Goal: Information Seeking & Learning: Learn about a topic

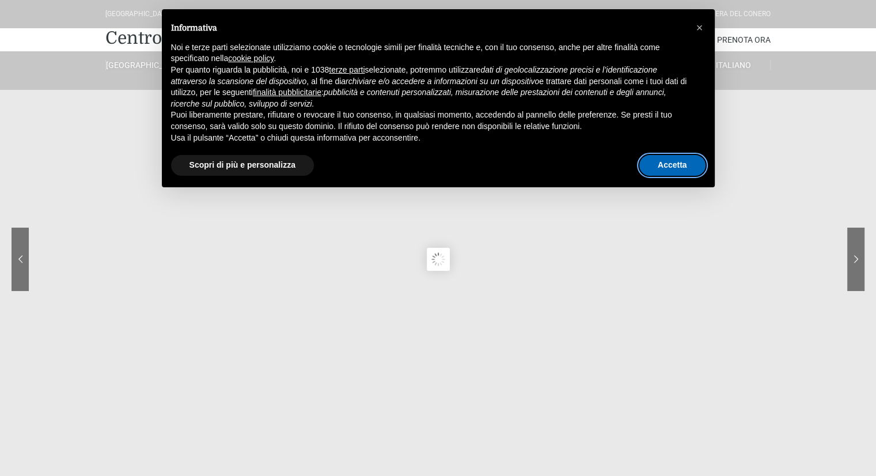
drag, startPoint x: 671, startPoint y: 164, endPoint x: 704, endPoint y: 171, distance: 34.1
click at [672, 164] on button "Accetta" at bounding box center [673, 165] width 66 height 21
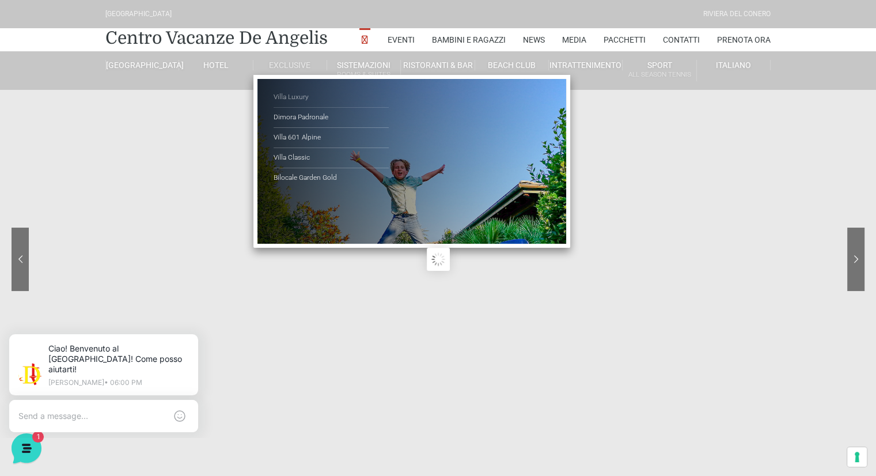
click at [305, 95] on link "Villa Luxury" at bounding box center [331, 98] width 115 height 20
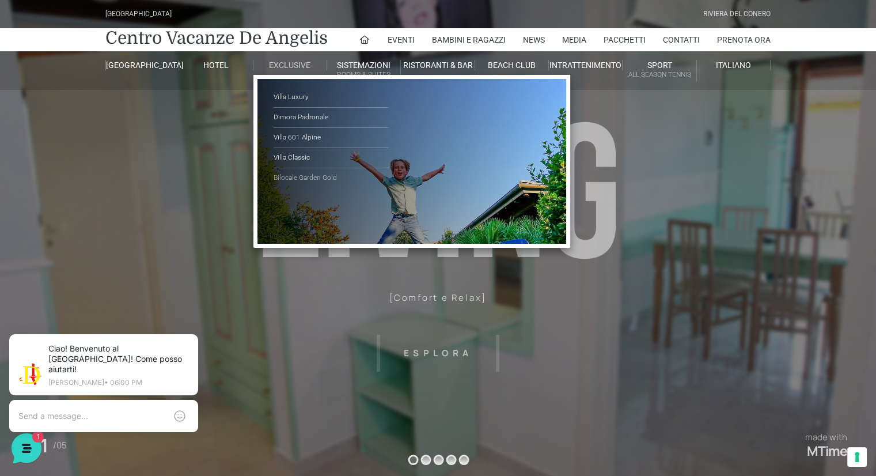
click at [310, 178] on link "Bilocale Garden Gold" at bounding box center [331, 178] width 115 height 20
click at [301, 157] on link "Villa Classic" at bounding box center [331, 158] width 115 height 20
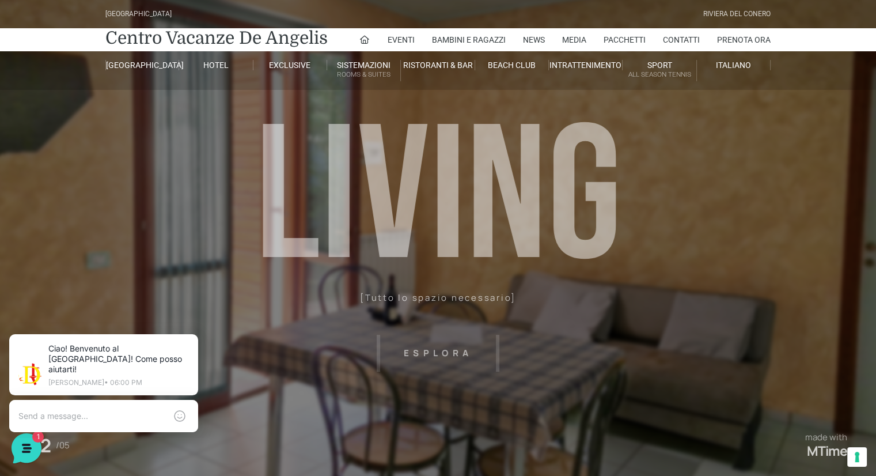
drag, startPoint x: 576, startPoint y: 321, endPoint x: 585, endPoint y: 321, distance: 9.2
click at [577, 321] on header "Villaggio Hotel Resort Riviera Del Conero Centro Vacanze De Angelis Eventi Miss…" at bounding box center [438, 259] width 876 height 519
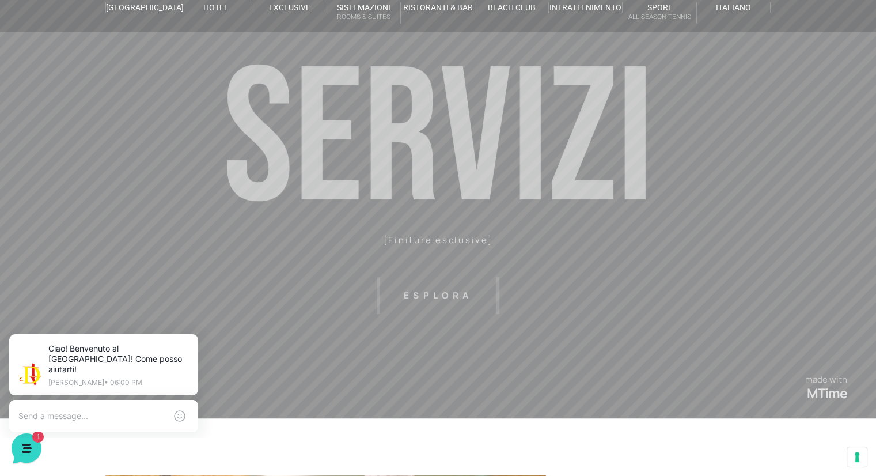
scroll to position [115, 0]
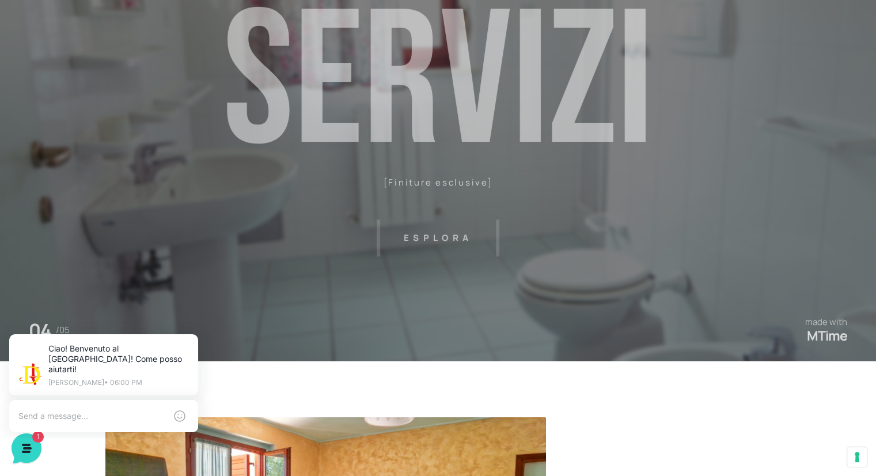
click at [425, 241] on header "Villaggio Hotel Resort Riviera Del Conero Centro Vacanze De Angelis Eventi Miss…" at bounding box center [438, 144] width 876 height 519
drag, startPoint x: 308, startPoint y: 252, endPoint x: 583, endPoint y: 274, distance: 275.7
click at [569, 294] on header "Villaggio Hotel Resort Riviera Del Conero Centro Vacanze De Angelis Eventi Miss…" at bounding box center [438, 144] width 876 height 519
click at [585, 251] on header "Villaggio Hotel Resort Riviera Del Conero Centro Vacanze De Angelis Eventi Miss…" at bounding box center [438, 144] width 876 height 519
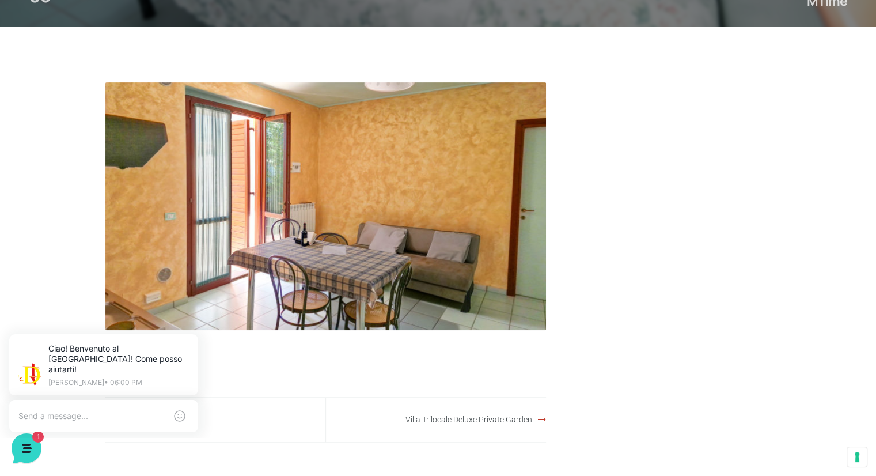
scroll to position [461, 0]
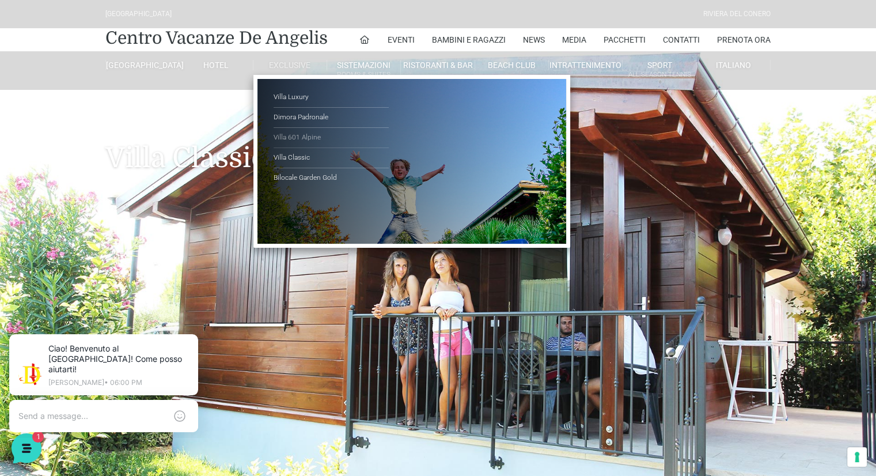
click at [288, 138] on link "Villa 601 Alpine" at bounding box center [331, 138] width 115 height 20
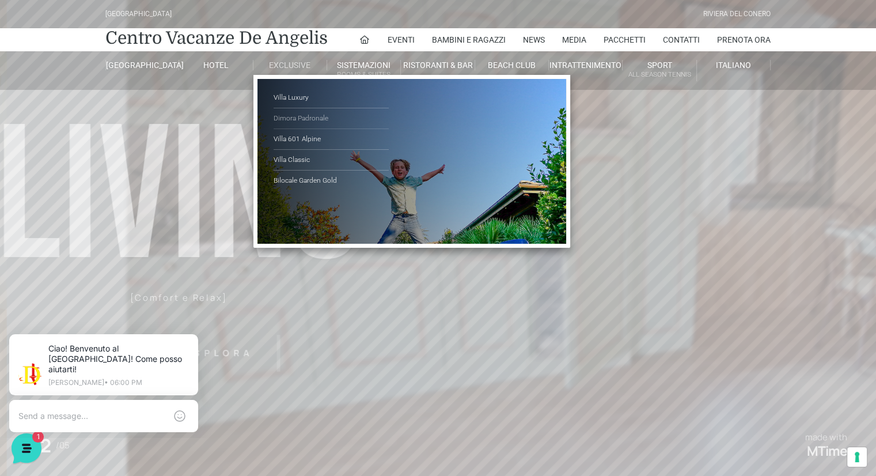
click at [302, 118] on link "Dimora Padronale" at bounding box center [331, 118] width 115 height 21
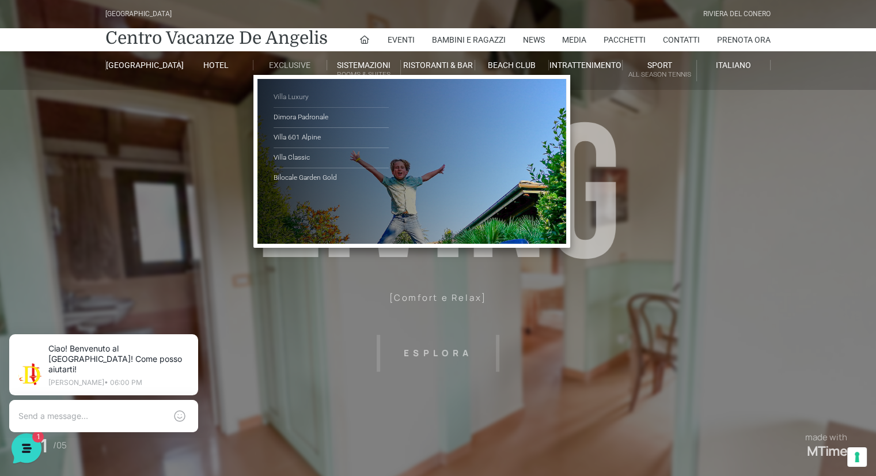
click at [292, 93] on link "Villa Luxury" at bounding box center [331, 98] width 115 height 20
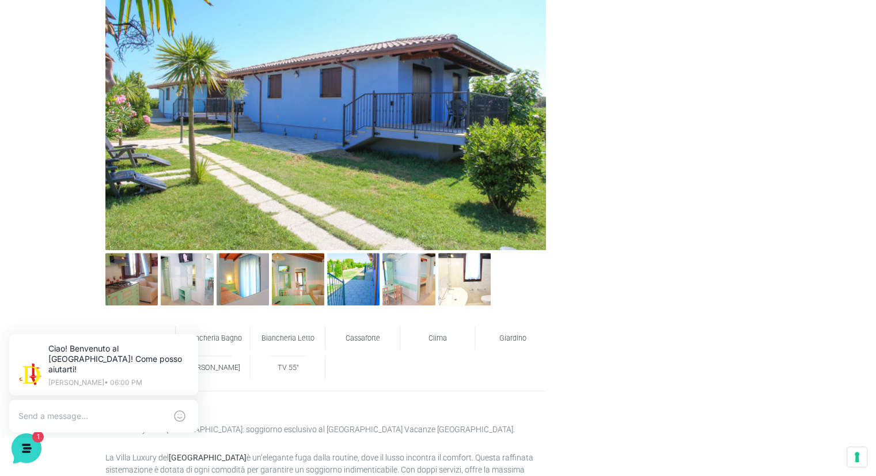
scroll to position [519, 0]
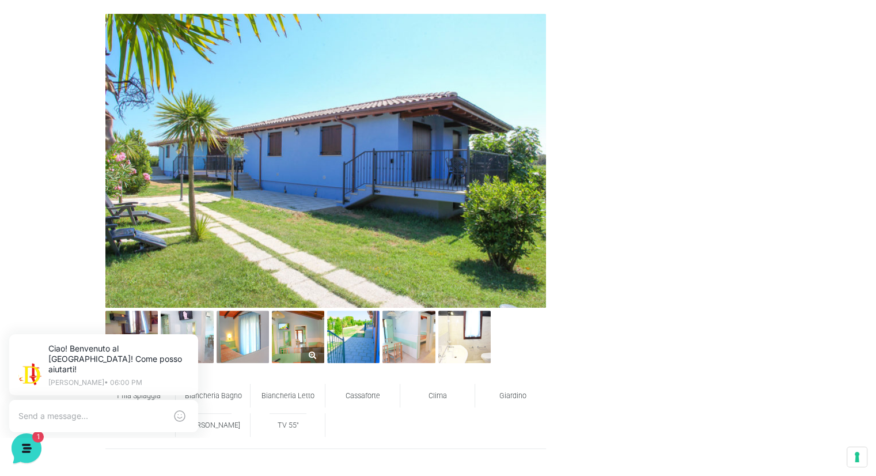
click at [289, 333] on img at bounding box center [298, 337] width 52 height 52
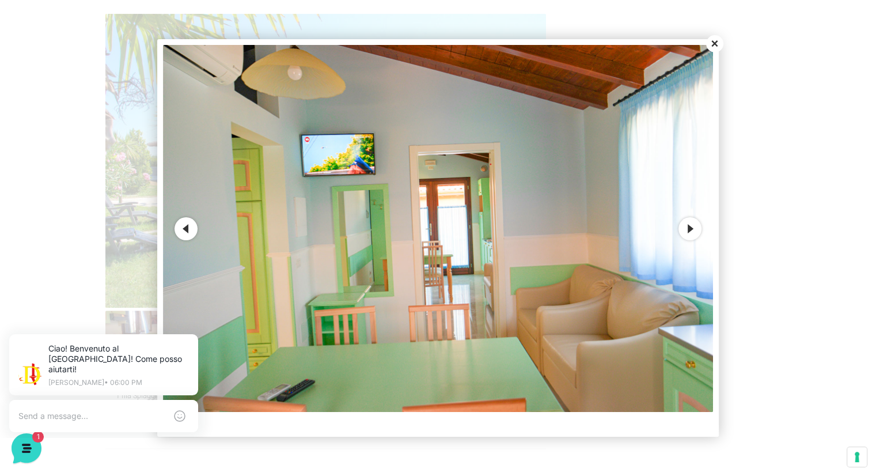
click at [688, 229] on button "Next" at bounding box center [690, 228] width 23 height 23
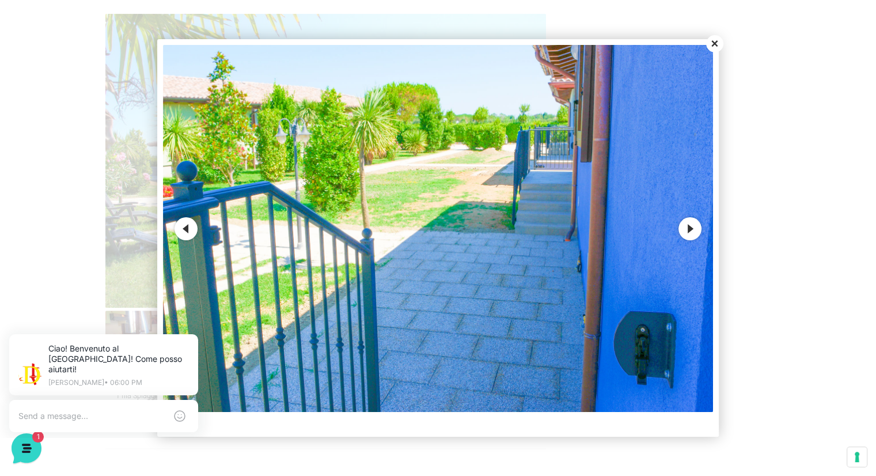
click at [688, 229] on button "Next" at bounding box center [690, 228] width 23 height 23
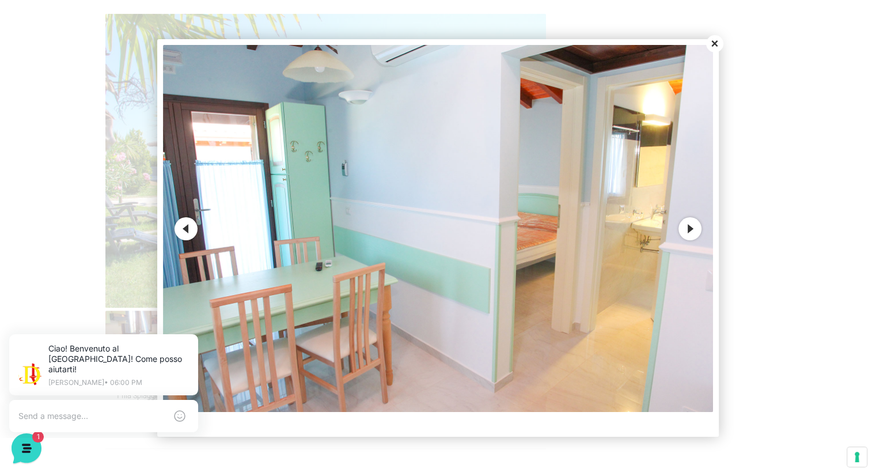
click at [688, 229] on button "Next" at bounding box center [690, 228] width 23 height 23
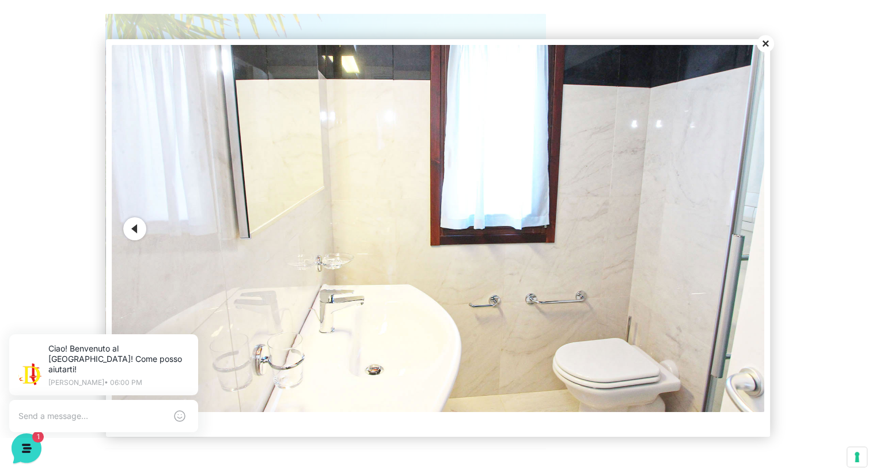
click at [133, 230] on button "Previous" at bounding box center [134, 228] width 23 height 23
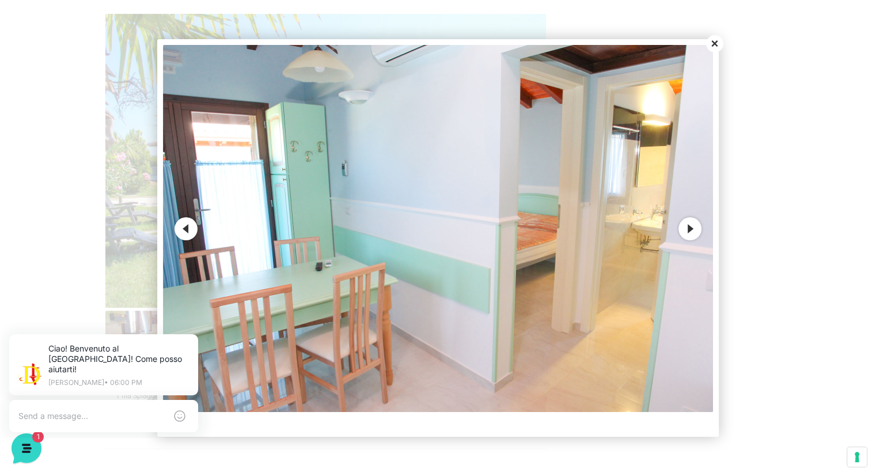
click at [185, 226] on button "Previous" at bounding box center [186, 228] width 23 height 23
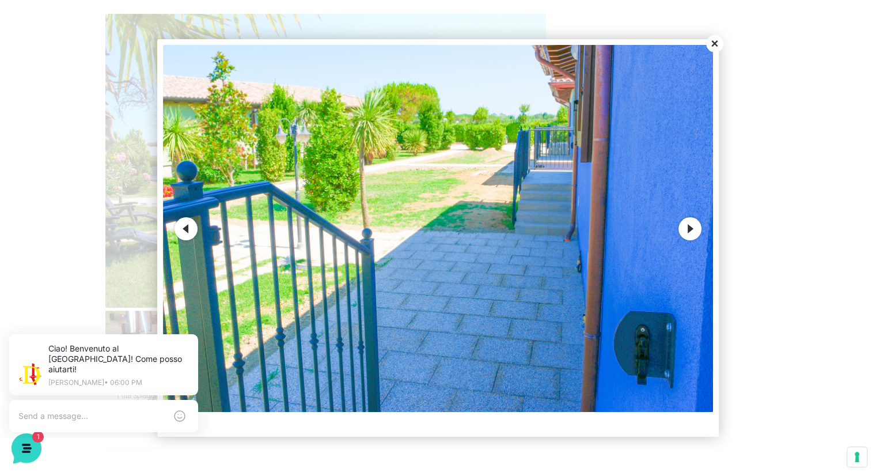
click at [185, 226] on button "Previous" at bounding box center [186, 228] width 23 height 23
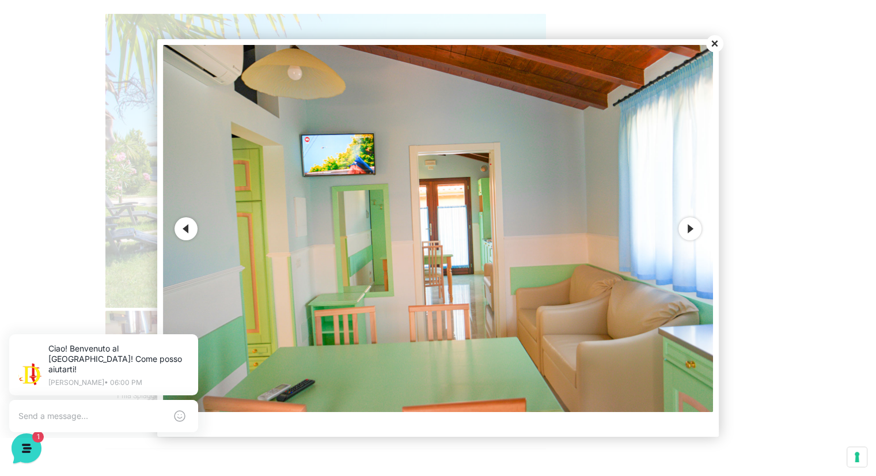
click at [185, 226] on button "Previous" at bounding box center [186, 228] width 23 height 23
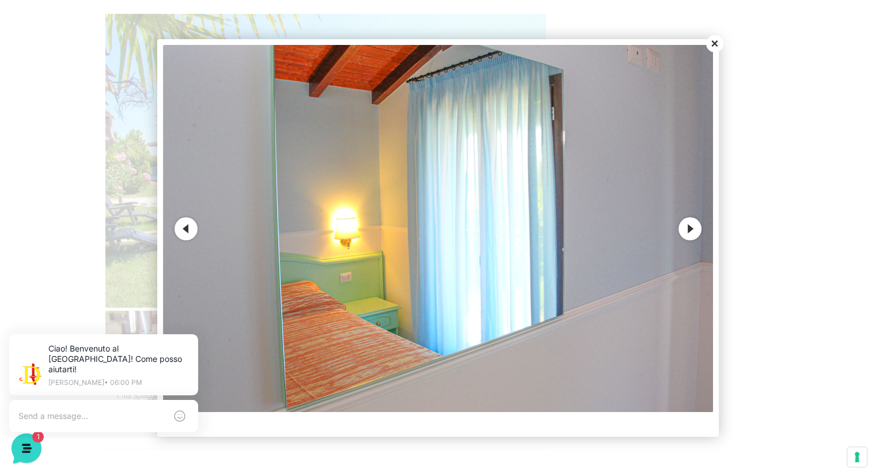
click at [185, 226] on button "Previous" at bounding box center [186, 228] width 23 height 23
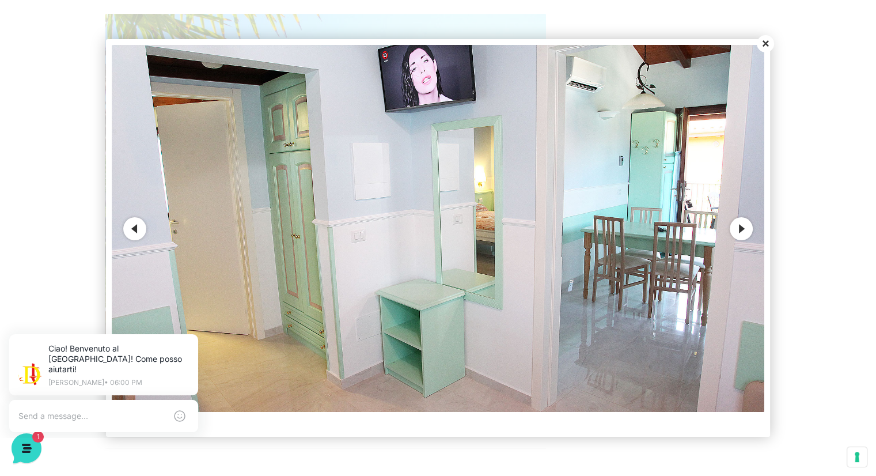
click at [185, 226] on img at bounding box center [438, 228] width 652 height 367
click at [130, 229] on button "Previous" at bounding box center [134, 228] width 23 height 23
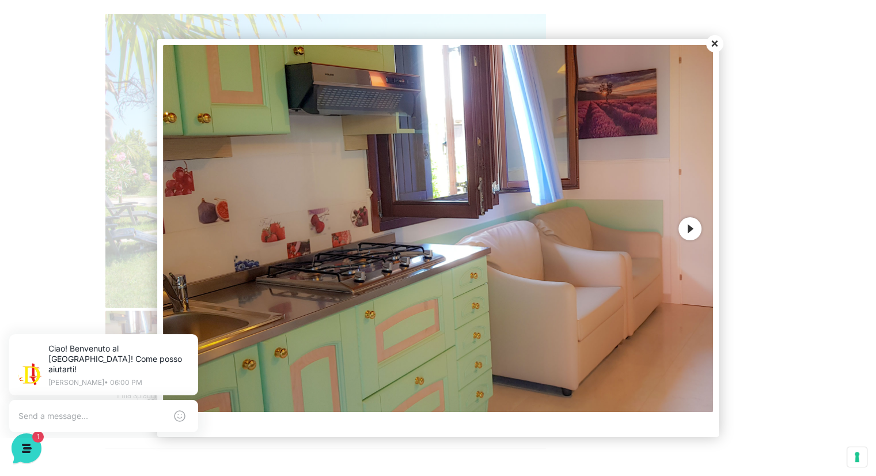
click at [713, 44] on button "Close" at bounding box center [714, 43] width 17 height 17
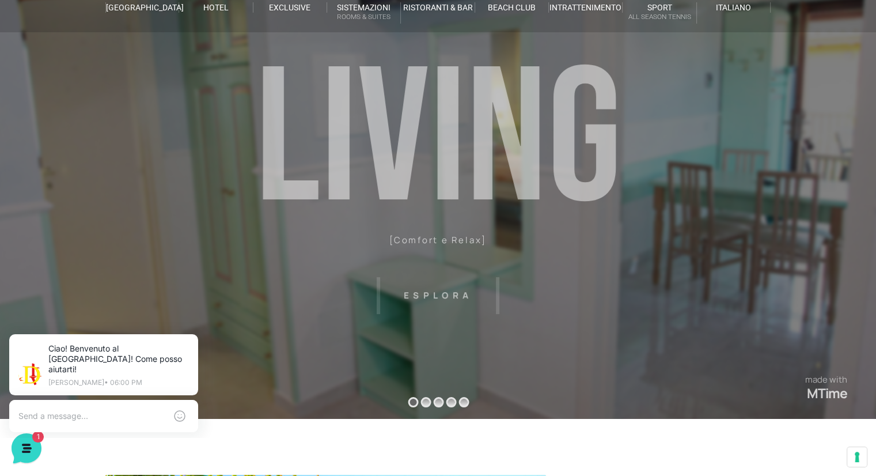
scroll to position [0, 0]
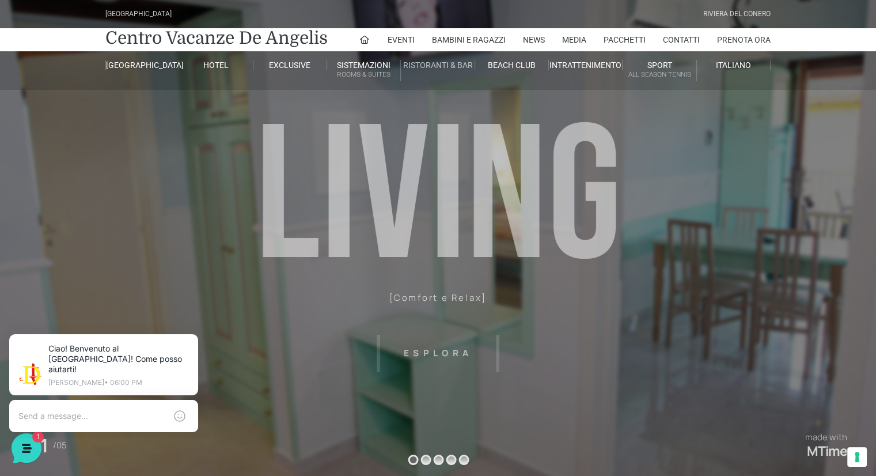
click at [440, 63] on link "Ristoranti & Bar" at bounding box center [438, 65] width 74 height 10
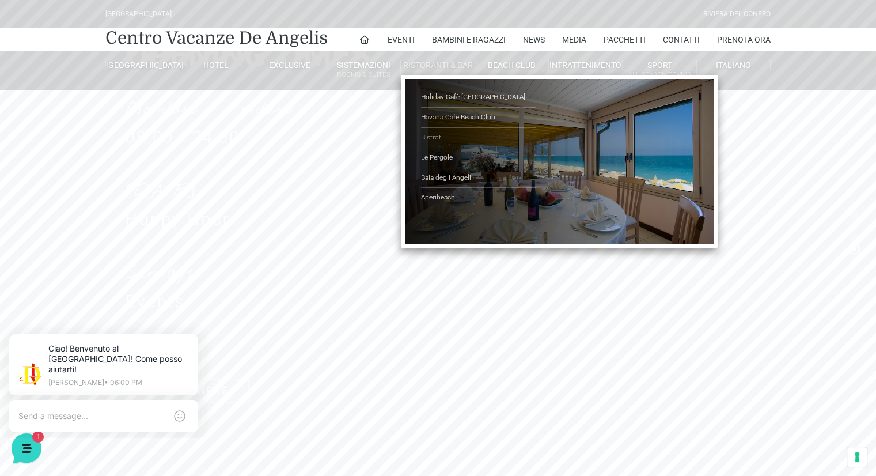
click at [436, 135] on link "Bistrot" at bounding box center [478, 138] width 115 height 20
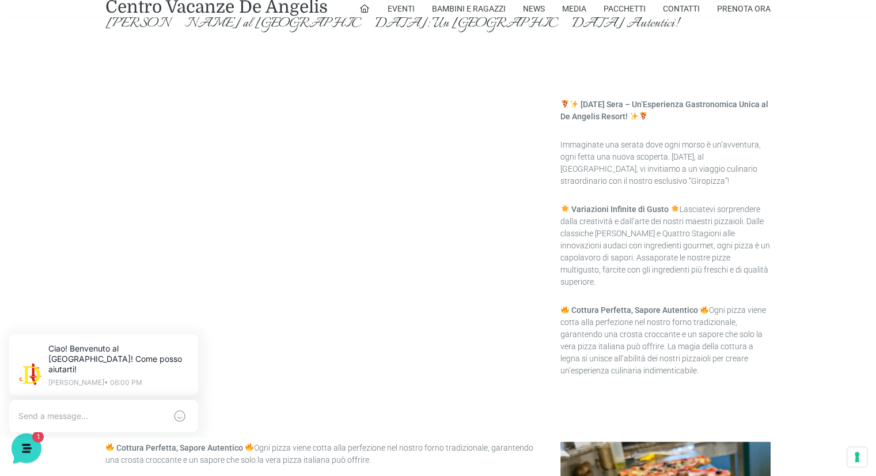
scroll to position [1613, 0]
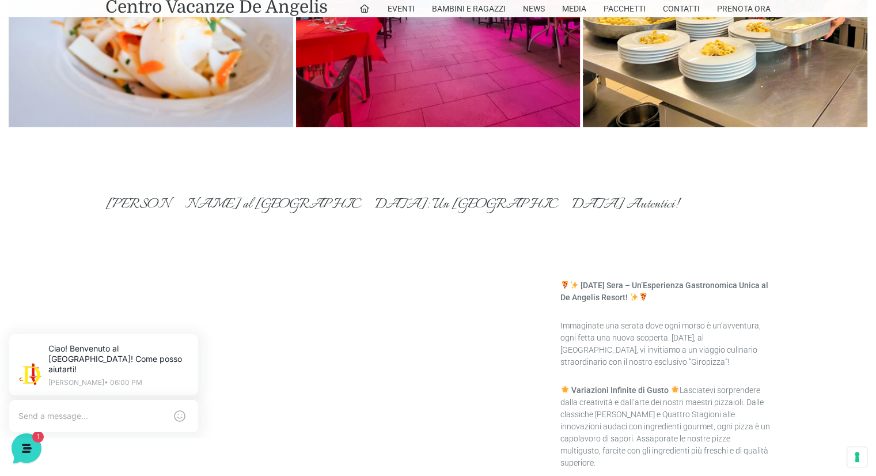
click at [196, 339] on icon at bounding box center [195, 336] width 9 height 9
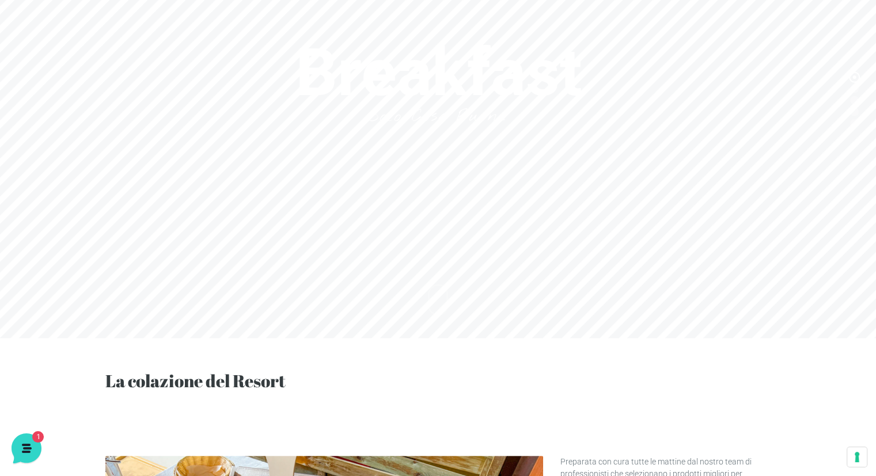
scroll to position [0, 0]
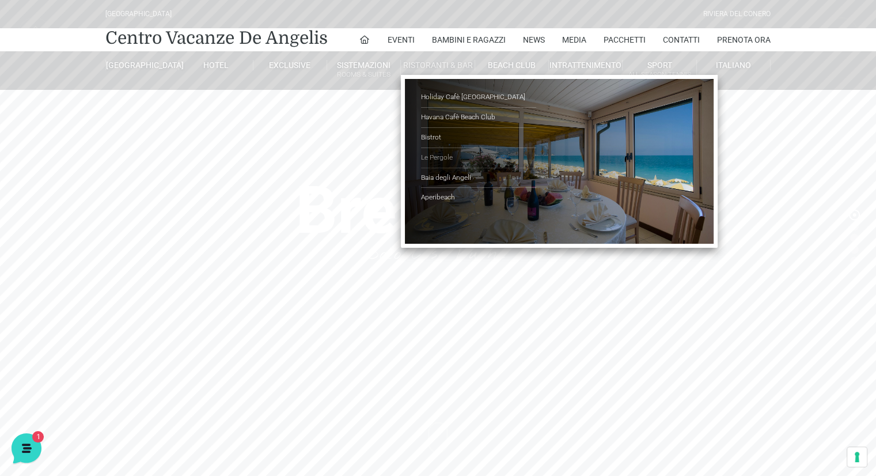
click at [443, 154] on link "Le Pergole" at bounding box center [478, 158] width 115 height 20
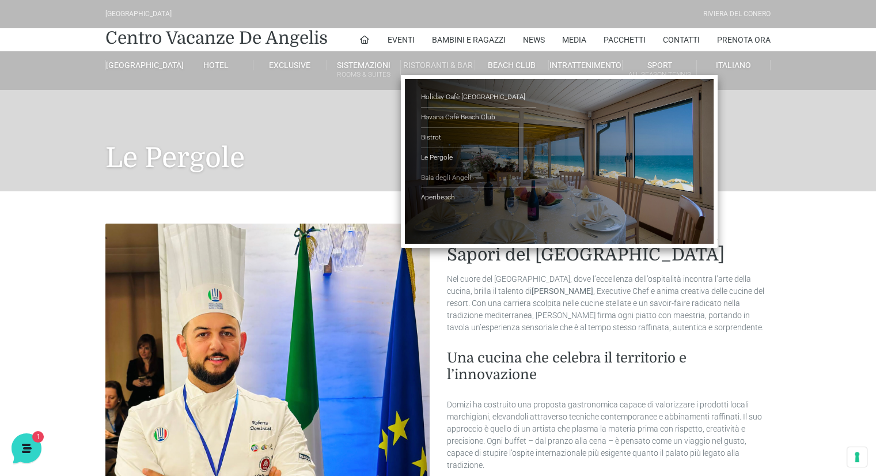
click at [440, 176] on link "Baia degli Angeli" at bounding box center [478, 178] width 115 height 20
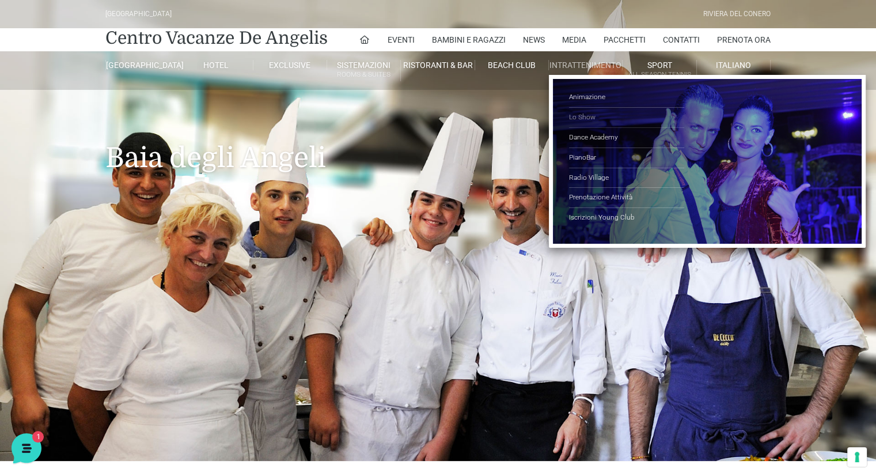
click at [592, 117] on link "Lo Show" at bounding box center [626, 118] width 115 height 20
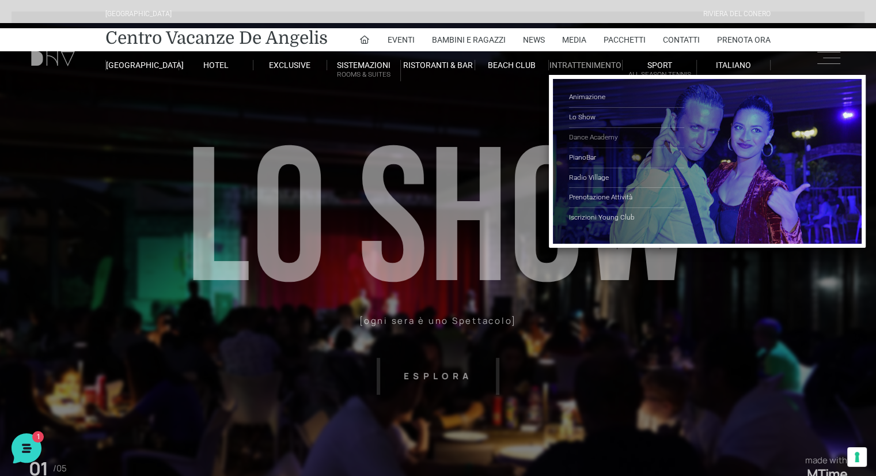
click at [598, 138] on link "Dance Academy" at bounding box center [626, 138] width 115 height 20
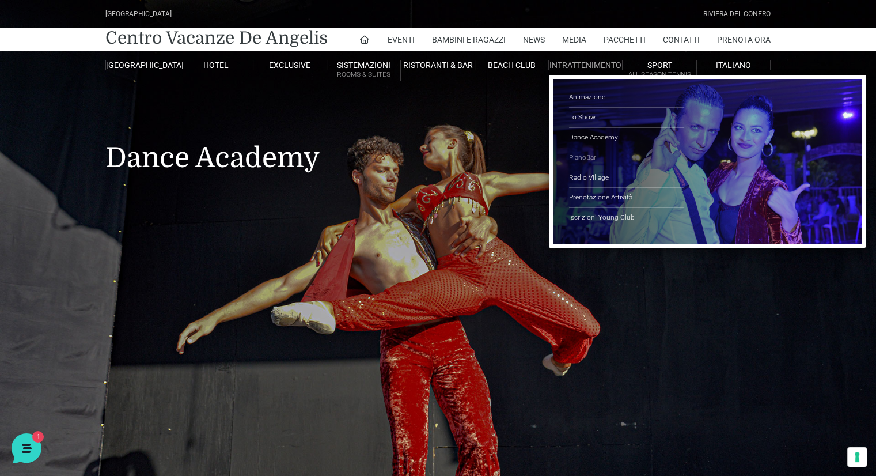
click at [595, 157] on link "PianoBar" at bounding box center [626, 158] width 115 height 20
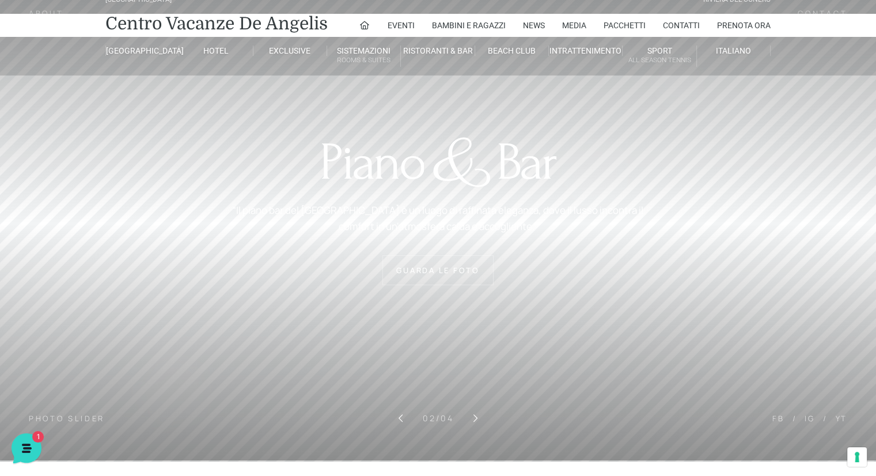
scroll to position [12, 0]
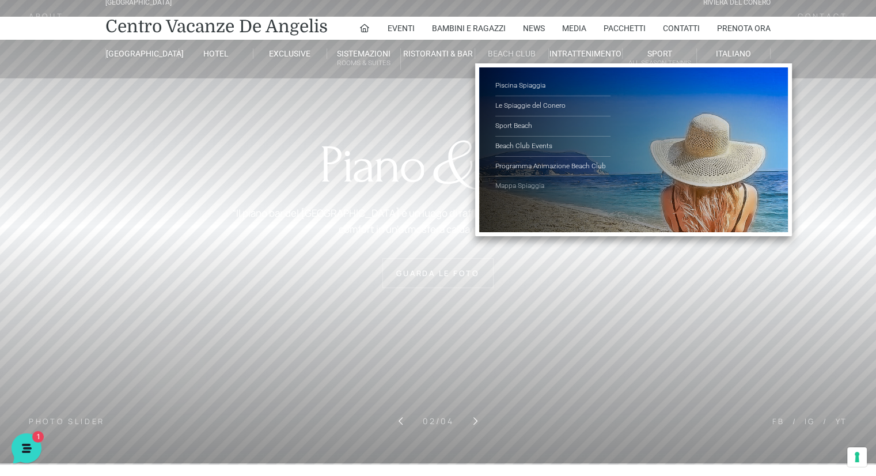
click at [536, 184] on link "Mappa Spiaggia" at bounding box center [552, 186] width 115 height 20
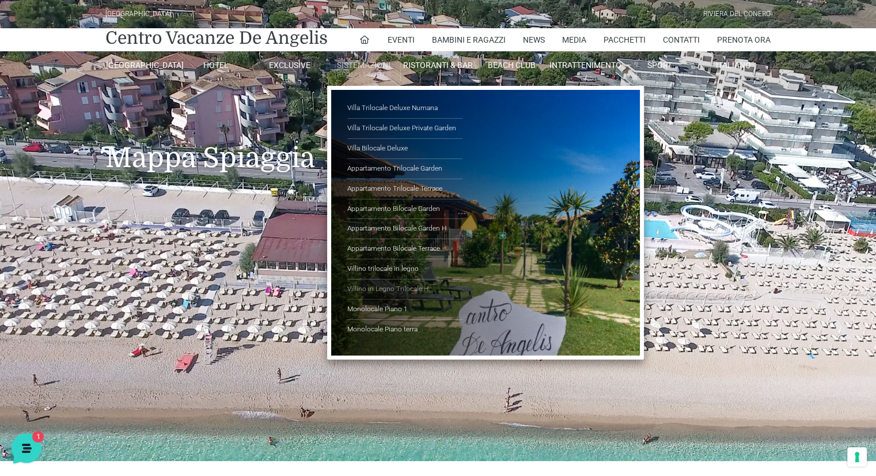
click at [379, 287] on link "Villino in Legno Trilocale H" at bounding box center [404, 289] width 115 height 20
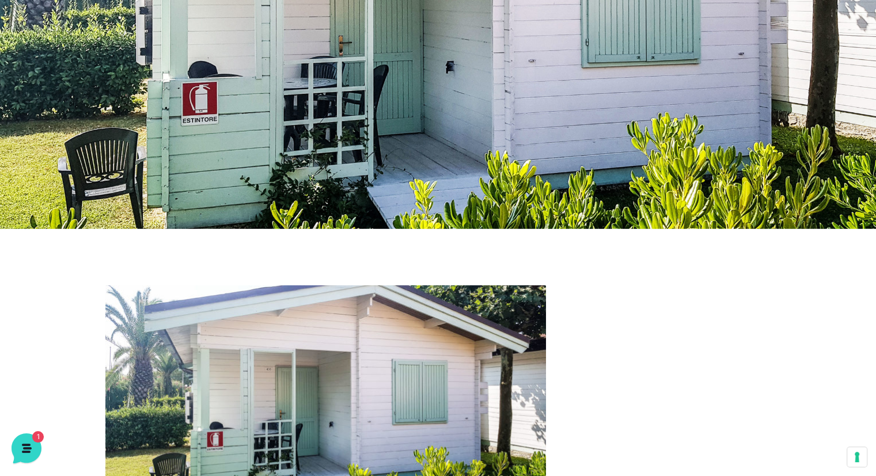
scroll to position [230, 0]
